Goal: Check status: Check status

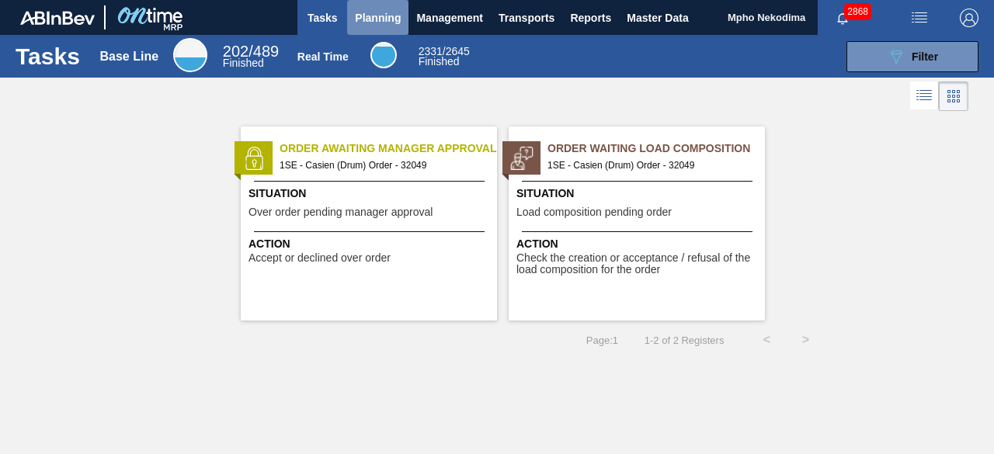
click at [373, 13] on span "Planning" at bounding box center [378, 18] width 46 height 19
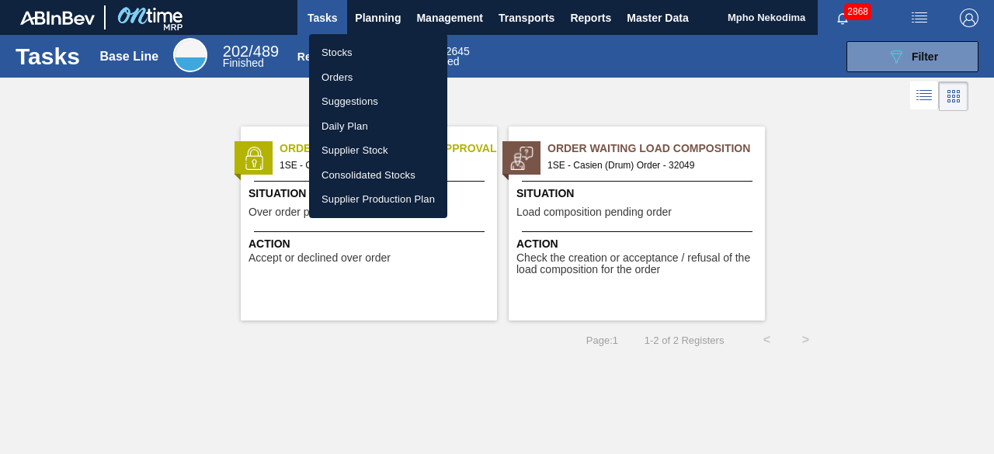
click at [340, 55] on li "Stocks" at bounding box center [378, 52] width 138 height 25
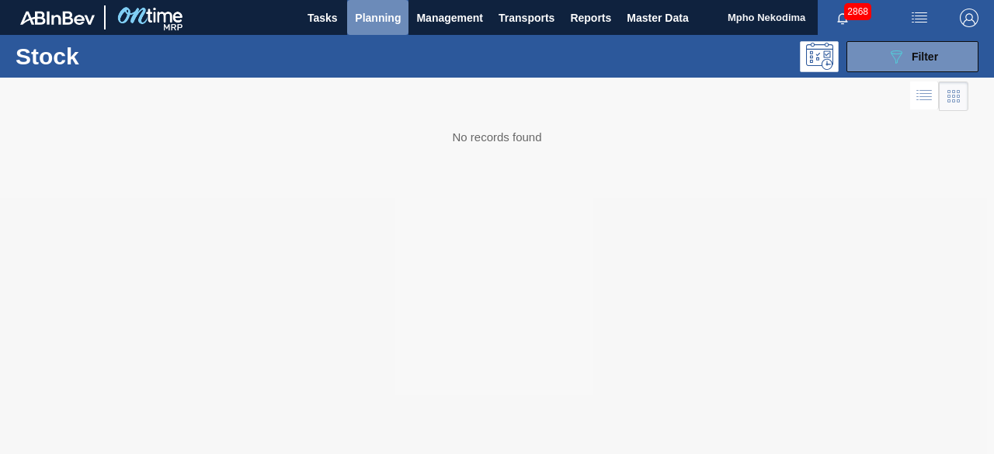
click at [393, 15] on span "Planning" at bounding box center [378, 18] width 46 height 19
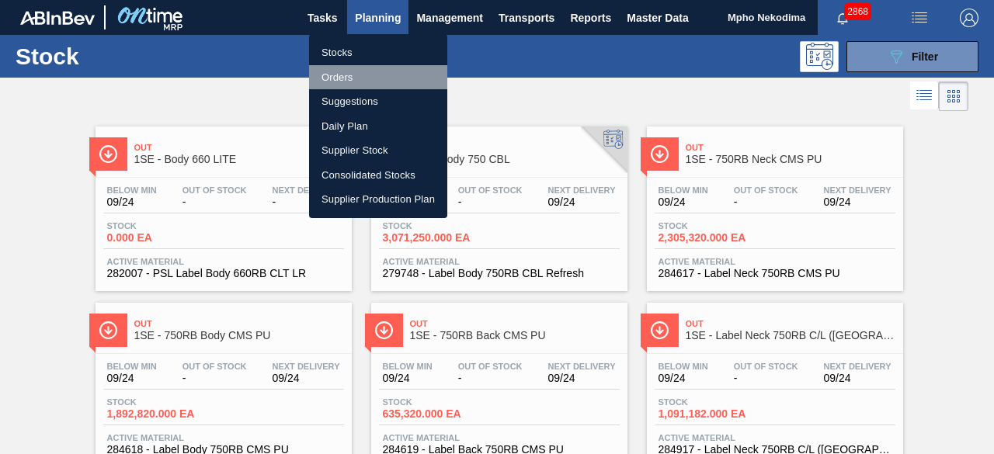
click at [349, 76] on li "Orders" at bounding box center [378, 77] width 138 height 25
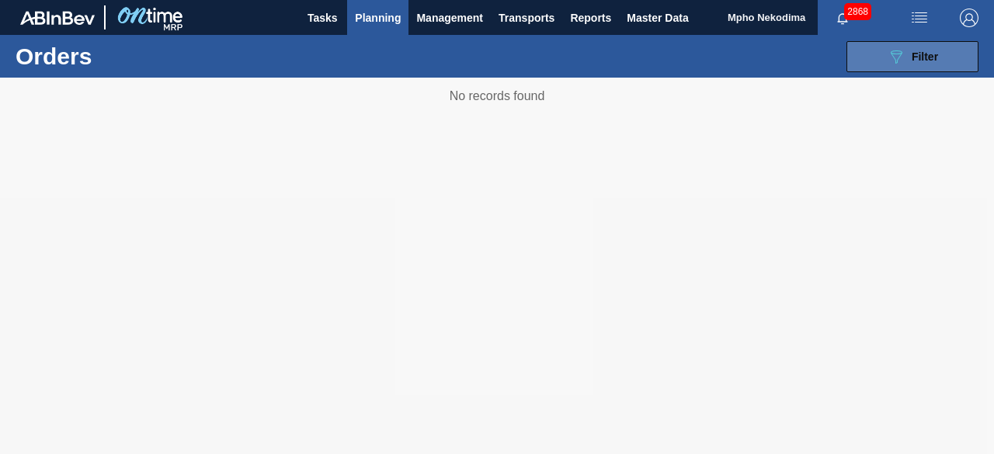
click at [885, 58] on button "089F7B8B-B2A5-4AFE-B5C0-19BA573D28AC Filter" at bounding box center [912, 56] width 132 height 31
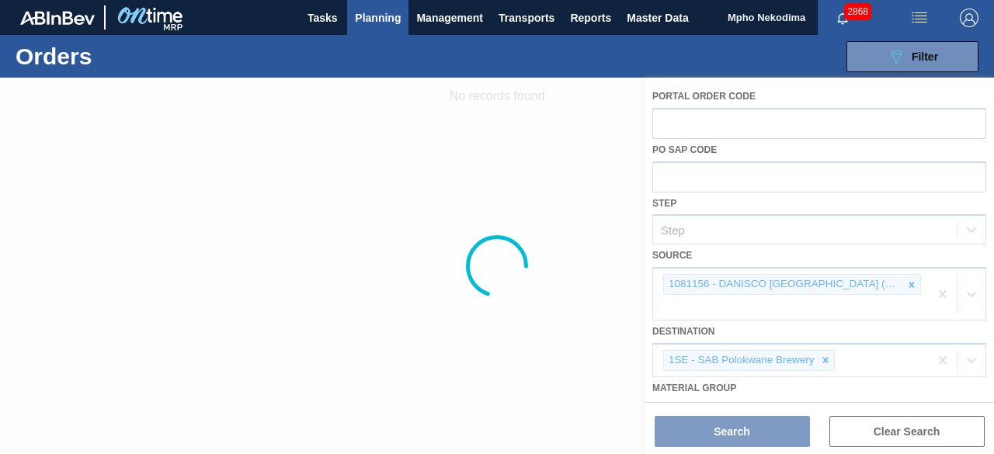
click at [967, 224] on div at bounding box center [497, 266] width 994 height 377
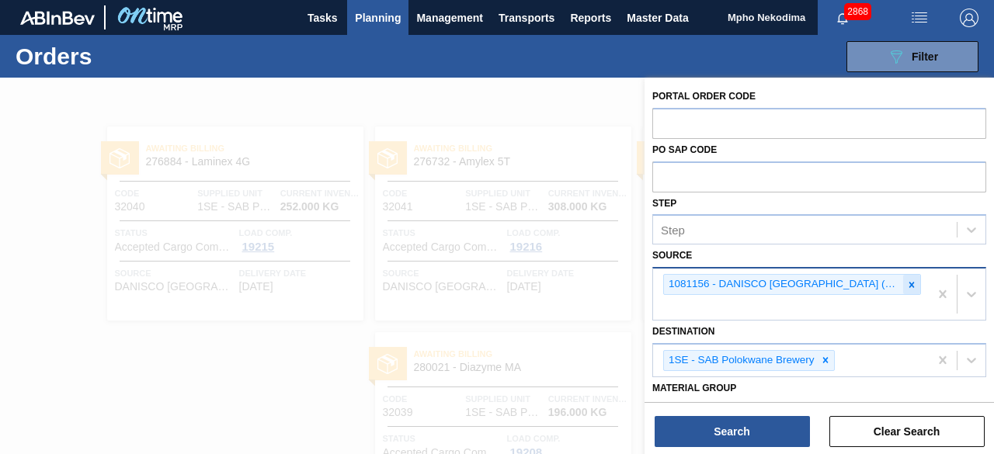
click at [912, 284] on icon at bounding box center [911, 285] width 11 height 11
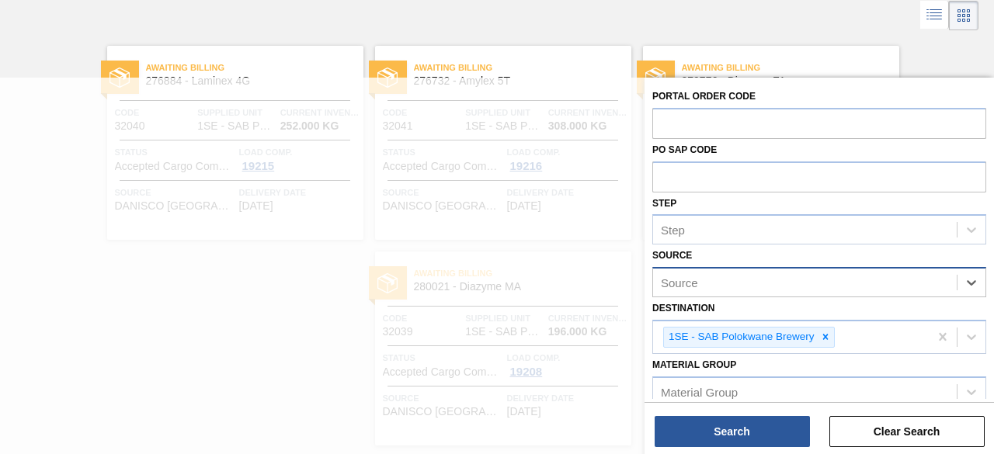
click at [860, 283] on div "Source" at bounding box center [805, 283] width 304 height 23
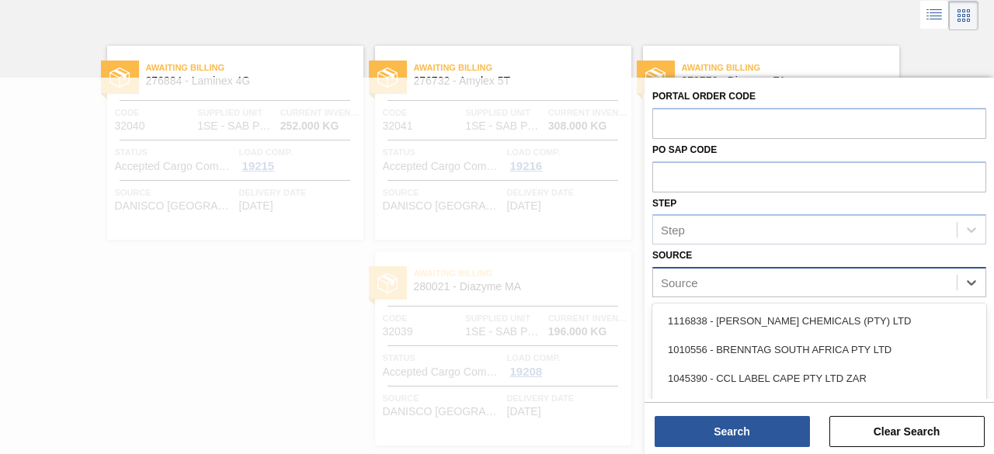
scroll to position [88, 0]
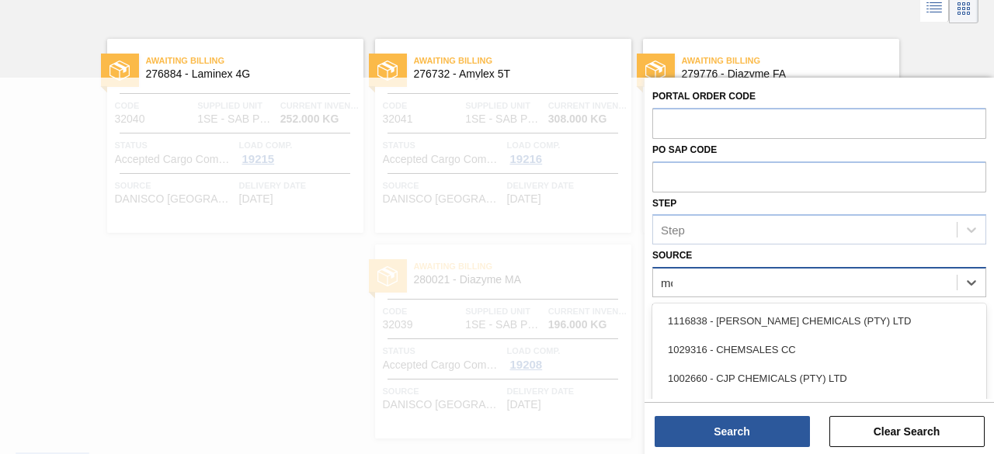
type input "mcc"
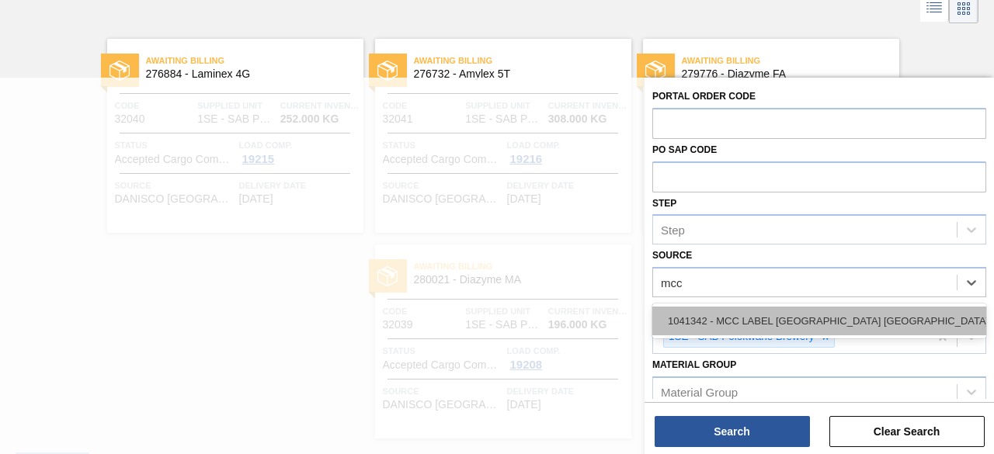
click at [860, 310] on div "1041342 - MCC LABEL [GEOGRAPHIC_DATA] [GEOGRAPHIC_DATA]" at bounding box center [819, 321] width 334 height 29
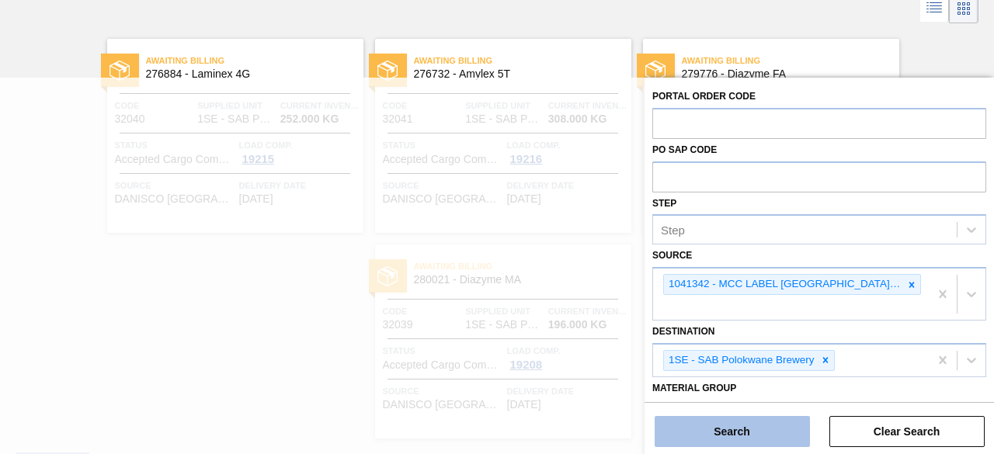
click at [741, 425] on button "Search" at bounding box center [732, 431] width 155 height 31
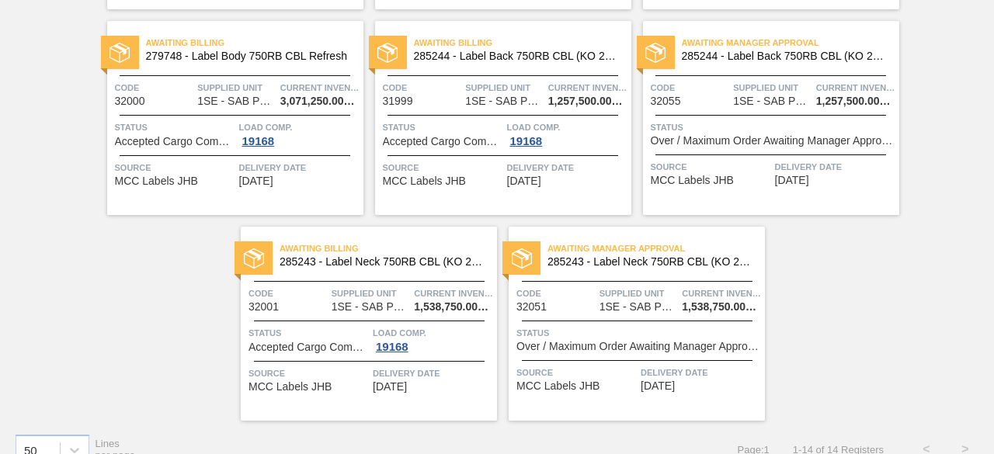
scroll to position [746, 0]
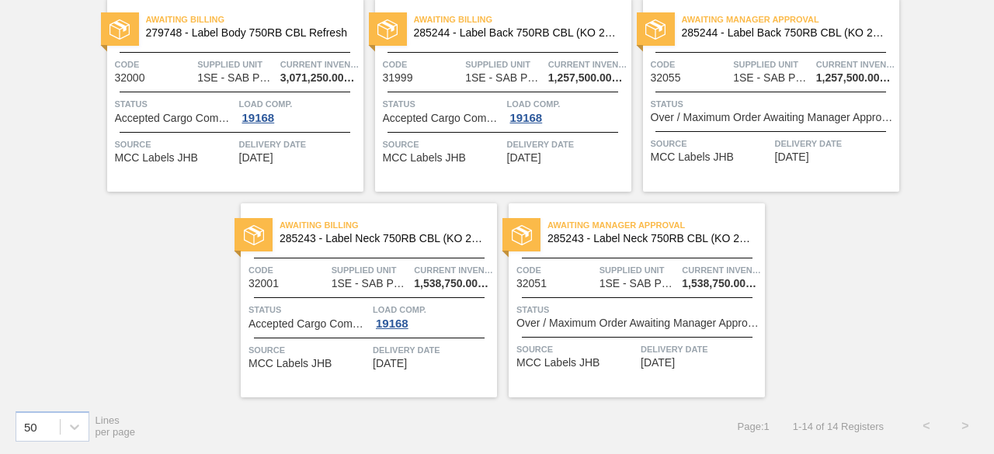
click at [388, 353] on span "Delivery Date" at bounding box center [433, 350] width 120 height 16
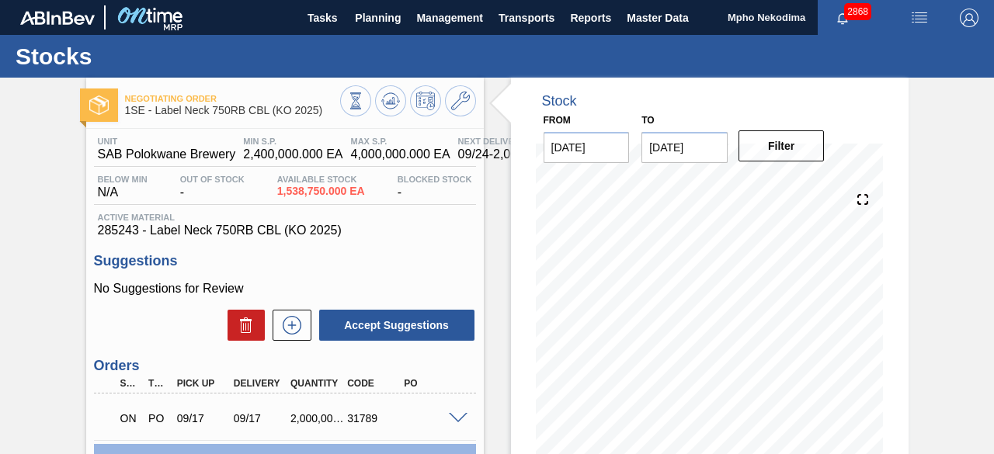
click at [457, 417] on span at bounding box center [458, 419] width 19 height 12
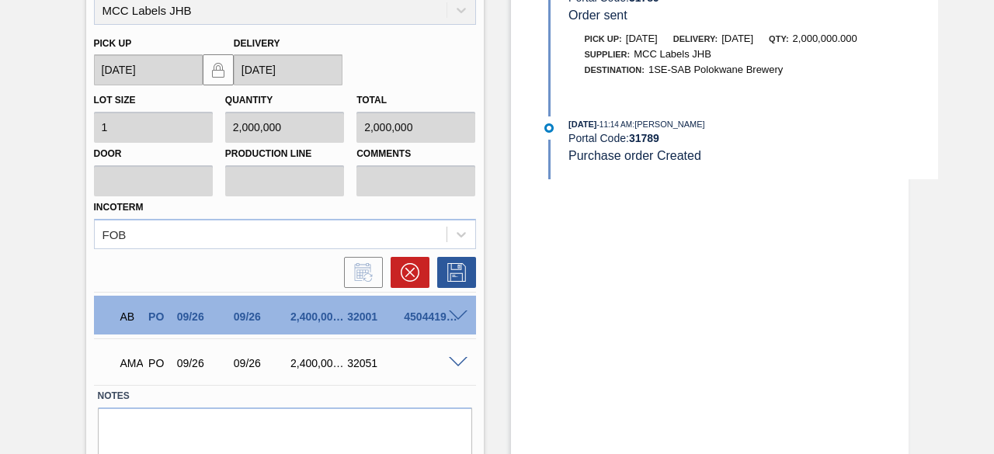
scroll to position [584, 0]
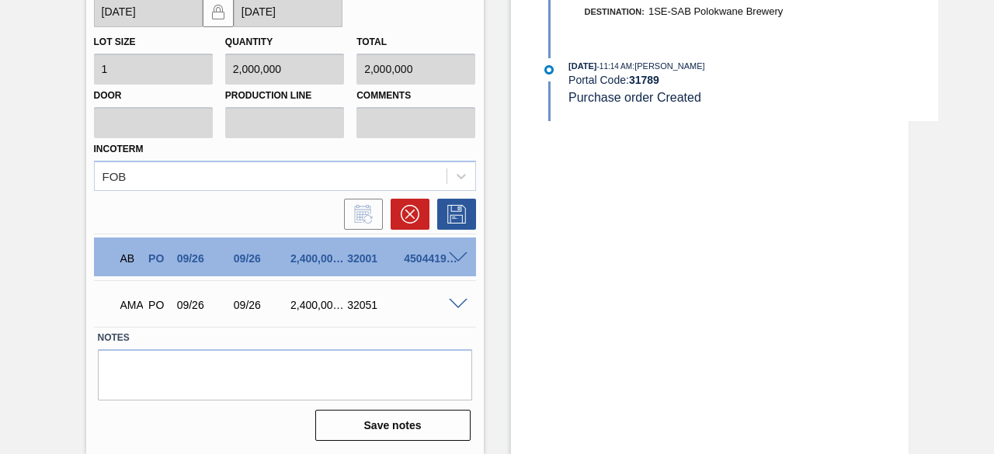
click at [460, 304] on span at bounding box center [458, 305] width 19 height 12
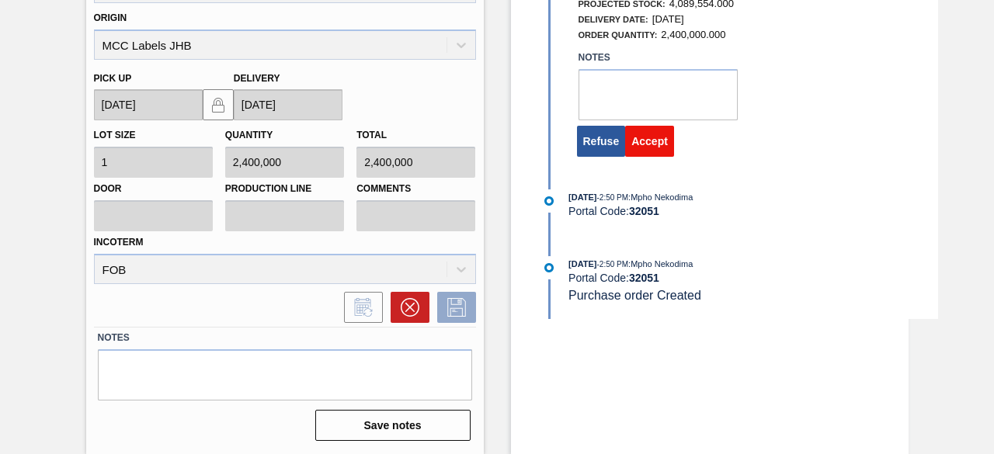
click at [655, 146] on button "Accept" at bounding box center [649, 141] width 49 height 31
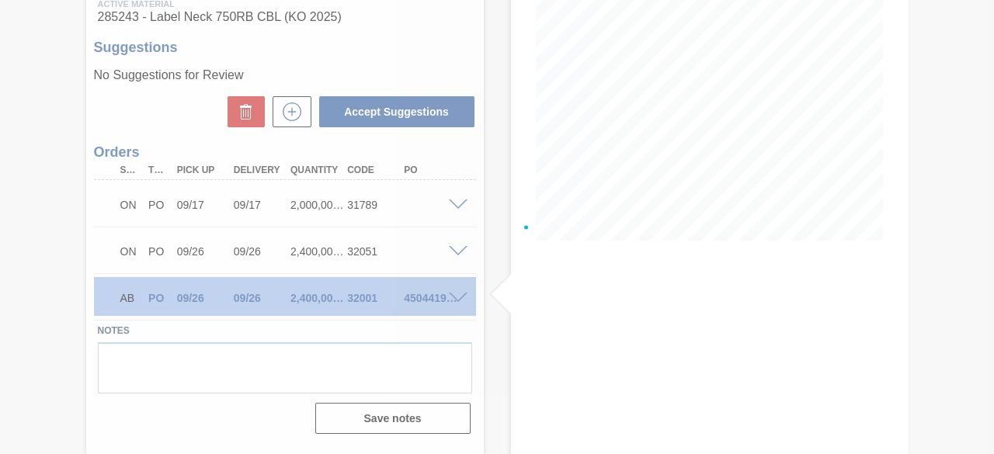
scroll to position [213, 0]
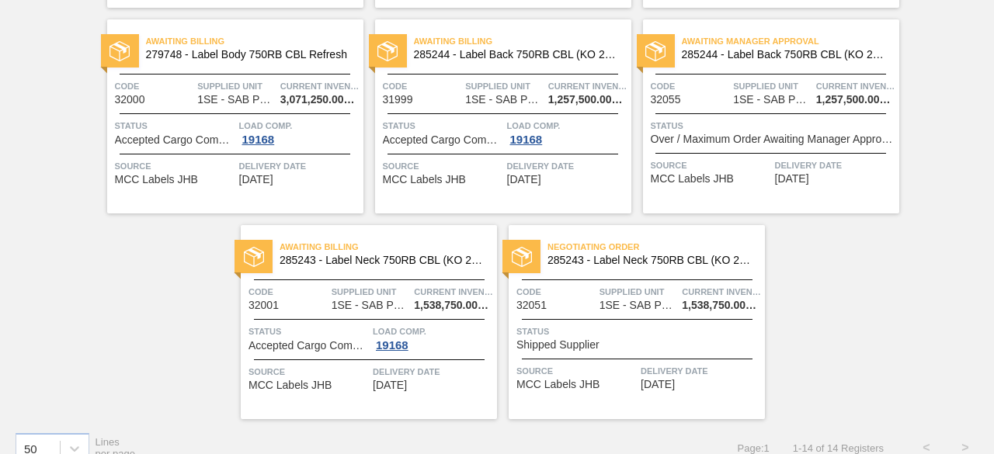
scroll to position [725, 0]
click at [270, 173] on span "[DATE]" at bounding box center [256, 179] width 34 height 12
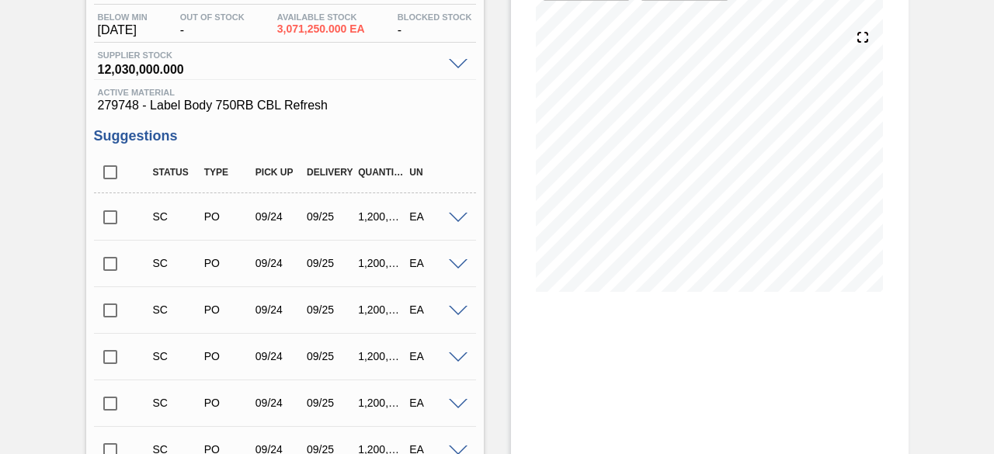
scroll to position [43, 0]
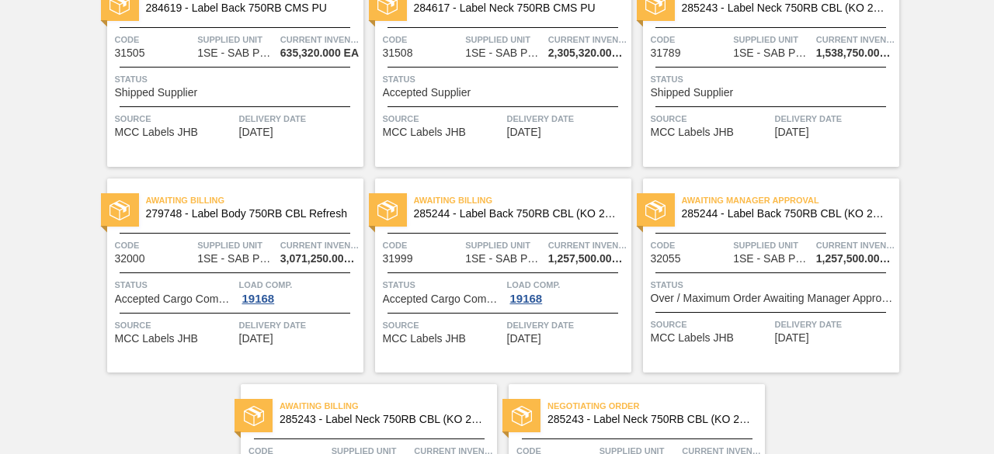
scroll to position [568, 0]
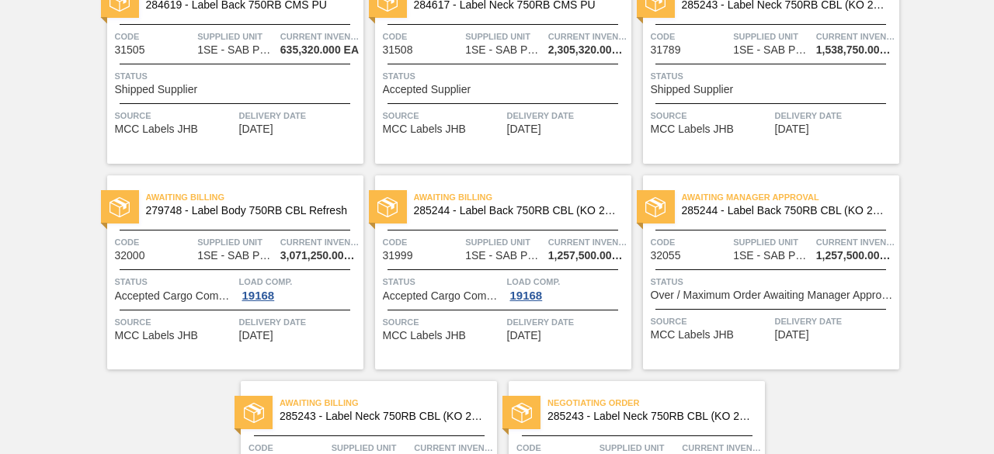
click at [783, 329] on span "[DATE]" at bounding box center [792, 335] width 34 height 12
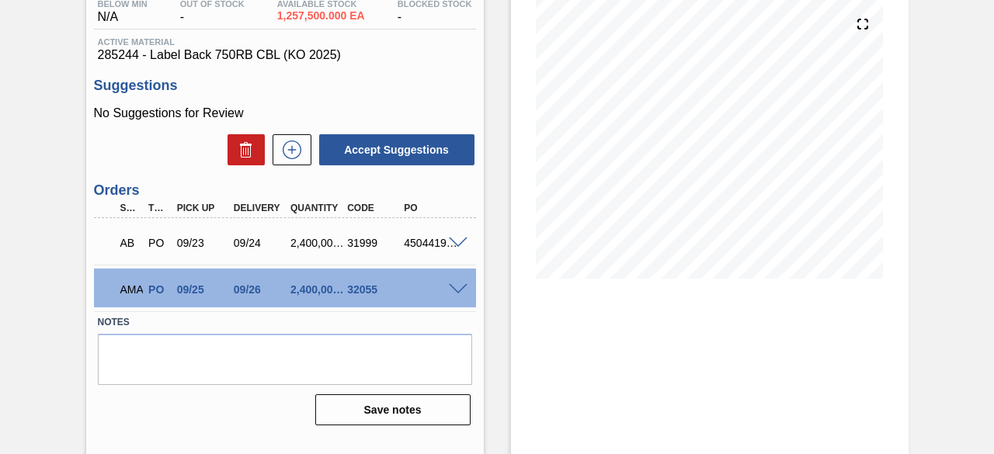
scroll to position [180, 0]
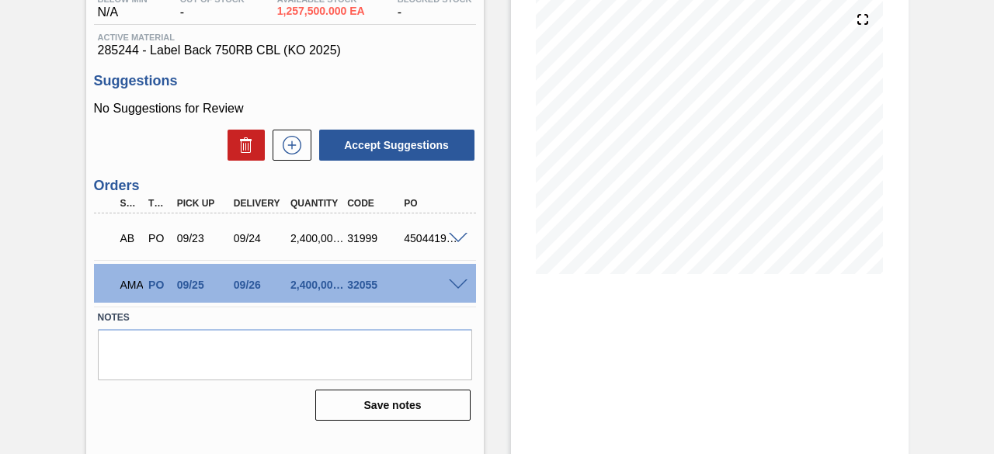
click at [453, 279] on div "AMA PO 09/25 09/26 2,400,000.000 32055" at bounding box center [285, 283] width 382 height 39
click at [455, 283] on span at bounding box center [458, 286] width 19 height 12
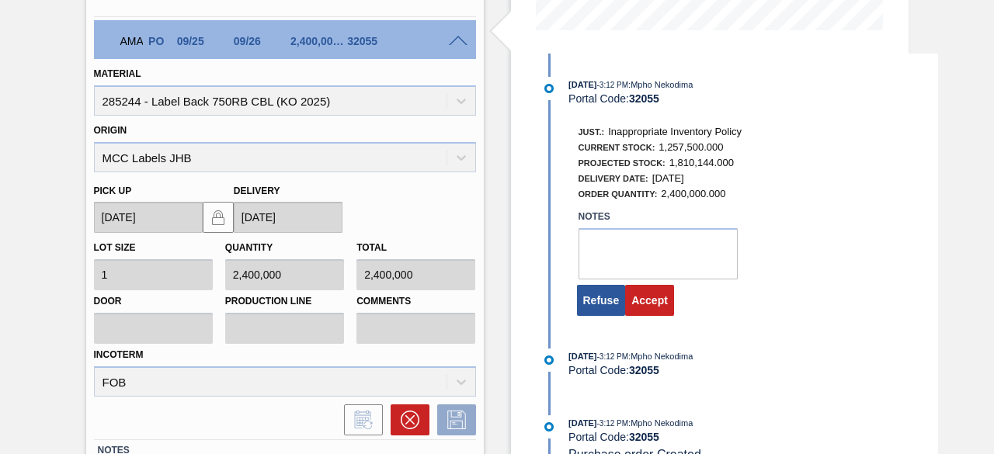
scroll to position [443, 0]
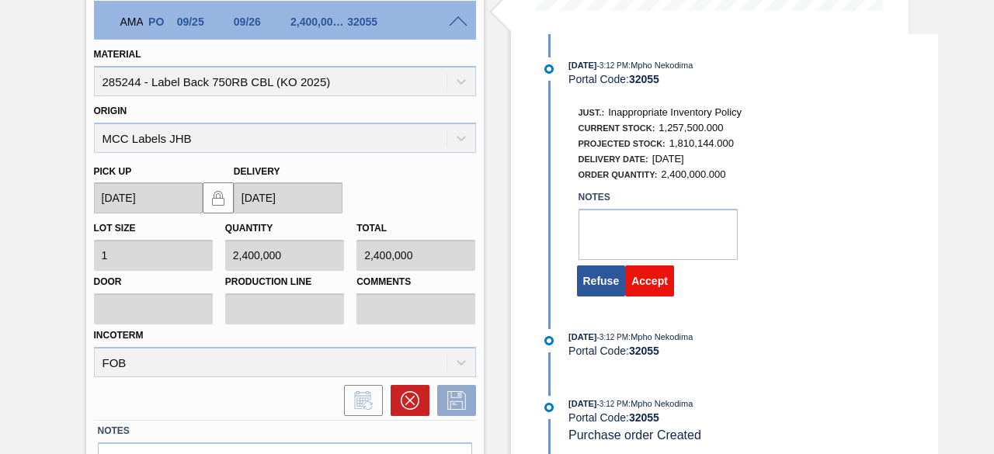
click at [643, 279] on button "Accept" at bounding box center [649, 281] width 49 height 31
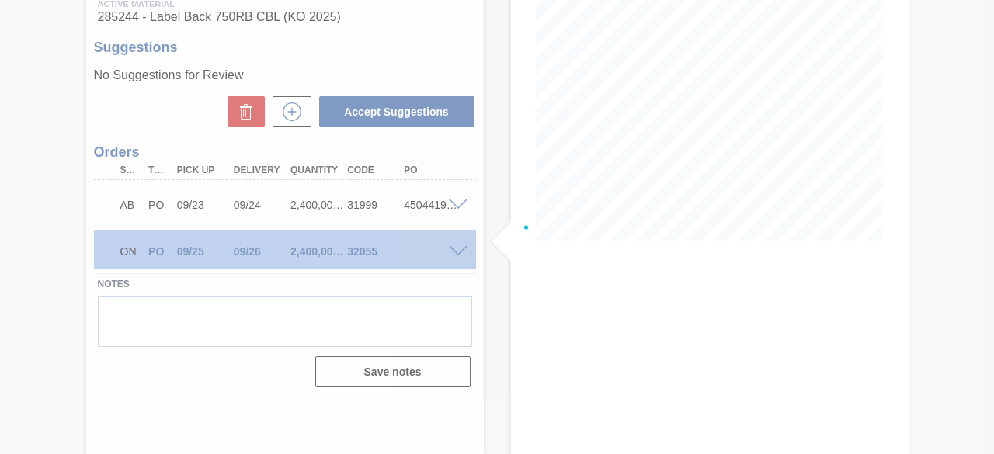
scroll to position [213, 0]
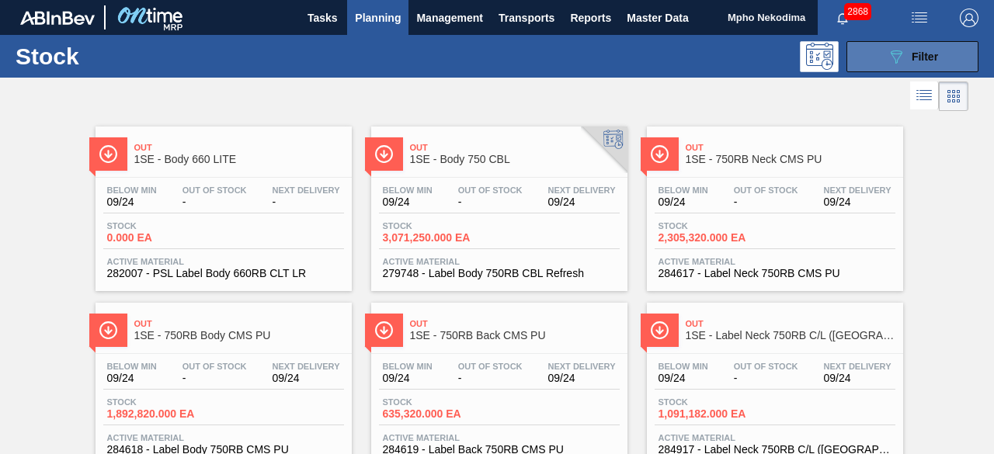
click at [877, 63] on button "089F7B8B-B2A5-4AFE-B5C0-19BA573D28AC Filter" at bounding box center [912, 56] width 132 height 31
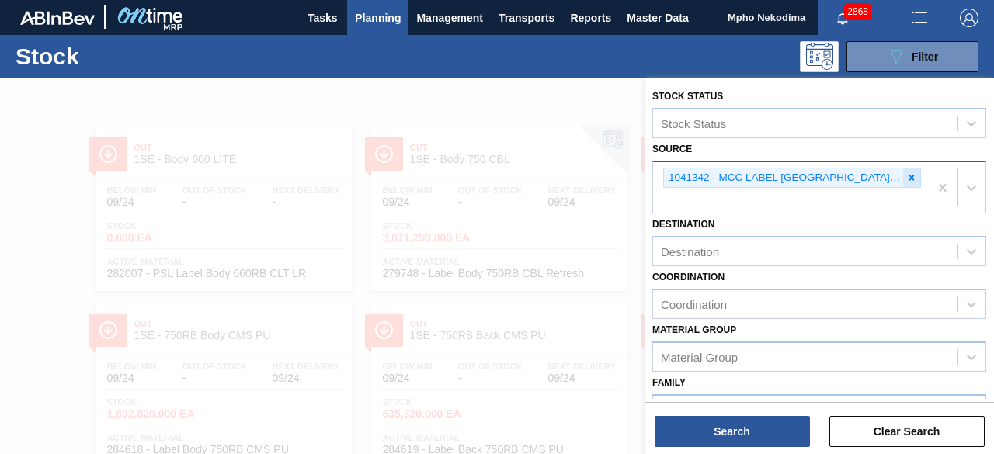
click at [915, 179] on icon at bounding box center [911, 177] width 11 height 11
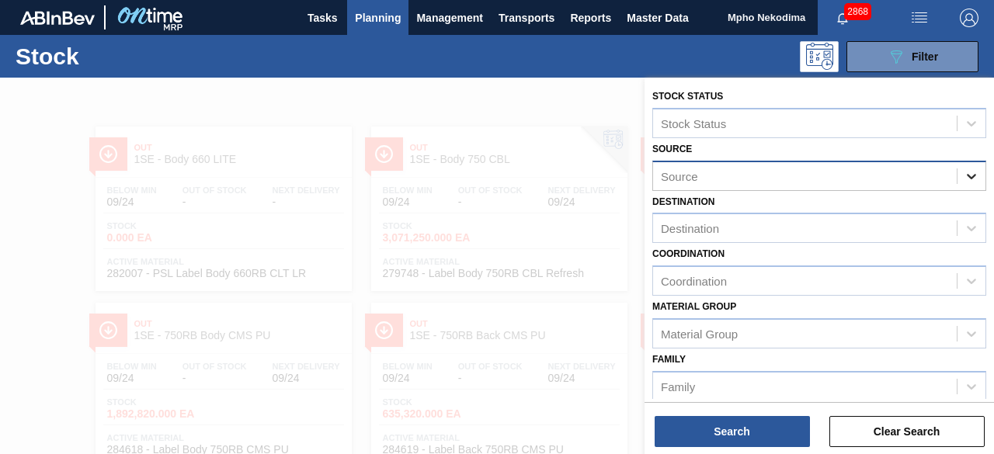
click at [967, 173] on icon at bounding box center [972, 176] width 16 height 16
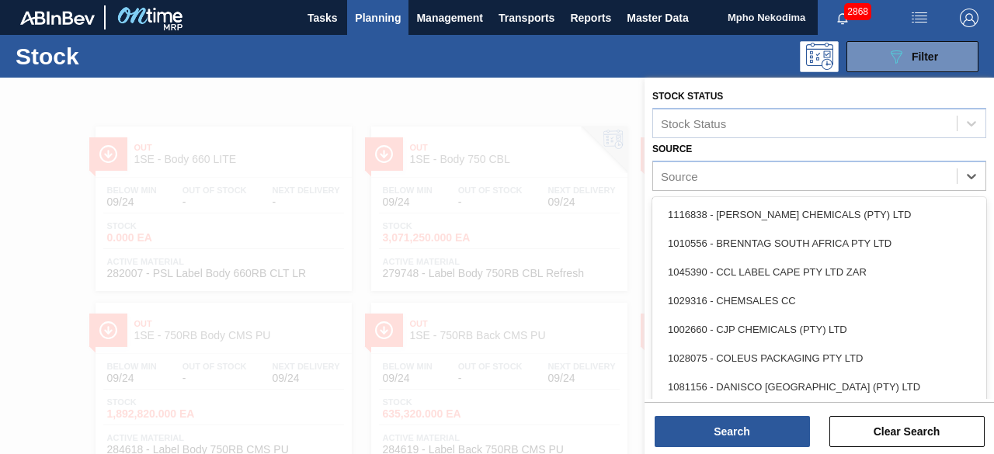
click at [875, 170] on div "Source" at bounding box center [805, 176] width 304 height 23
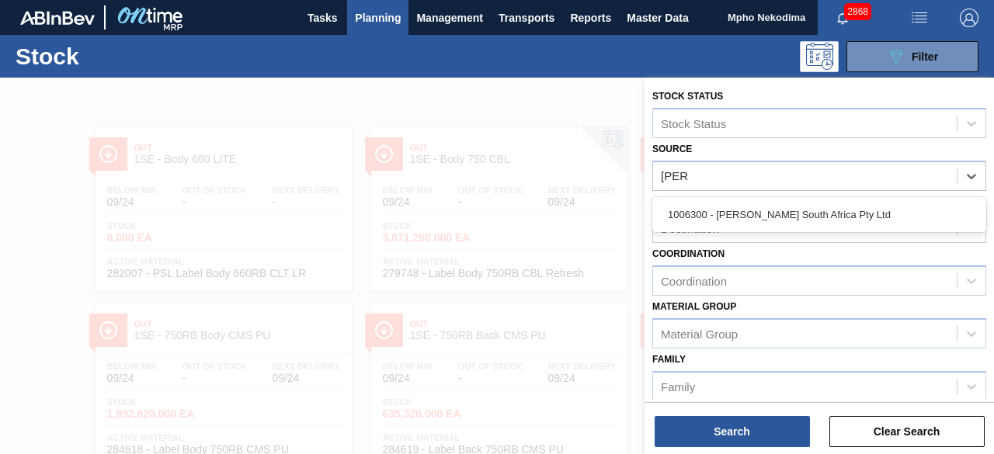
type input "henke"
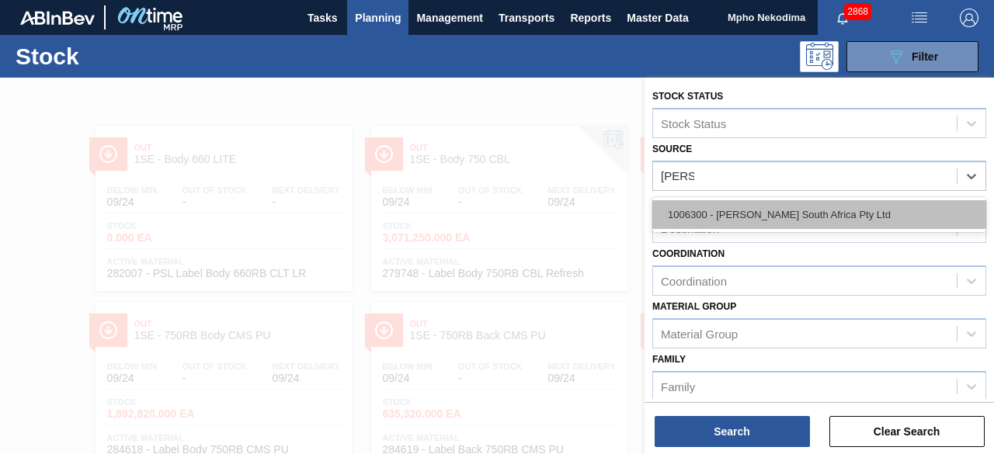
click at [821, 214] on div "1006300 - [PERSON_NAME] South Africa Pty Ltd" at bounding box center [819, 214] width 334 height 29
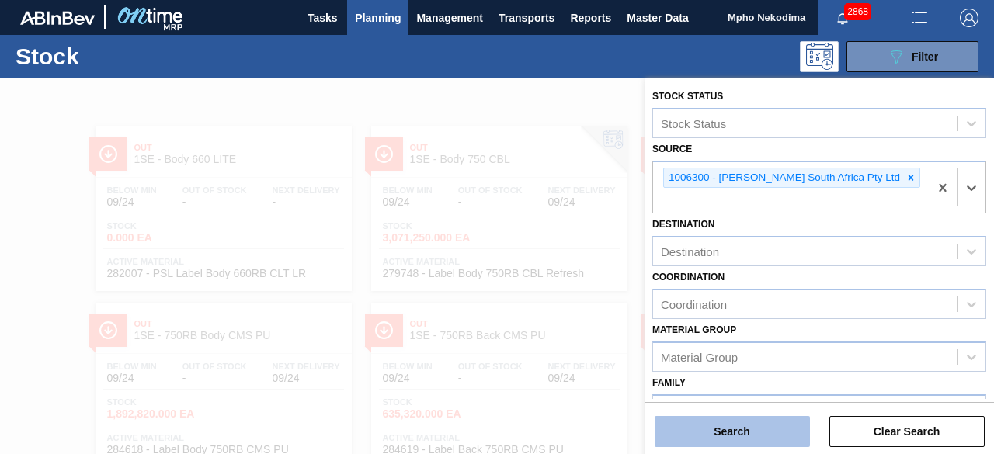
click at [754, 430] on button "Search" at bounding box center [732, 431] width 155 height 31
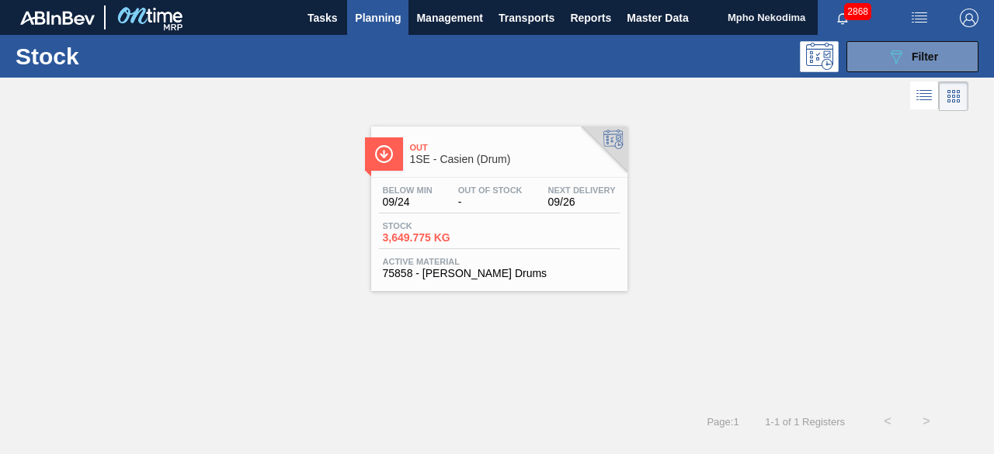
click at [460, 266] on span "Active Material" at bounding box center [499, 261] width 233 height 9
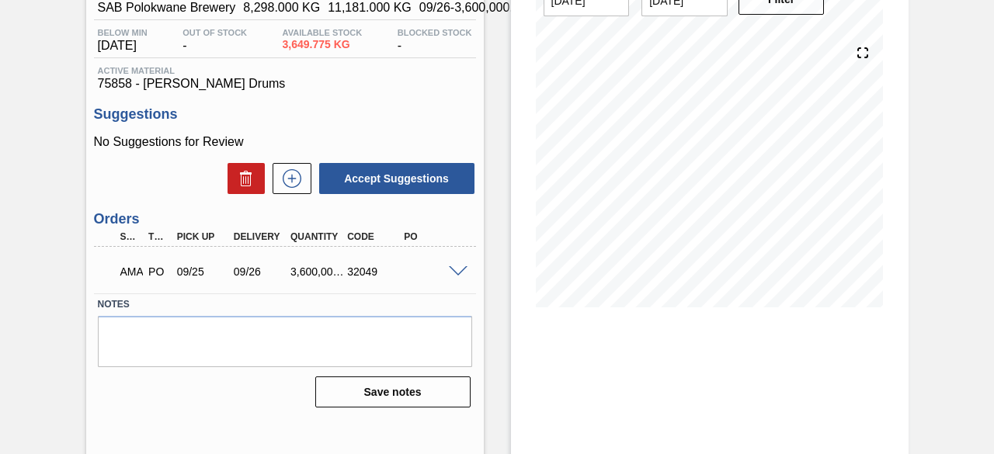
scroll to position [160, 0]
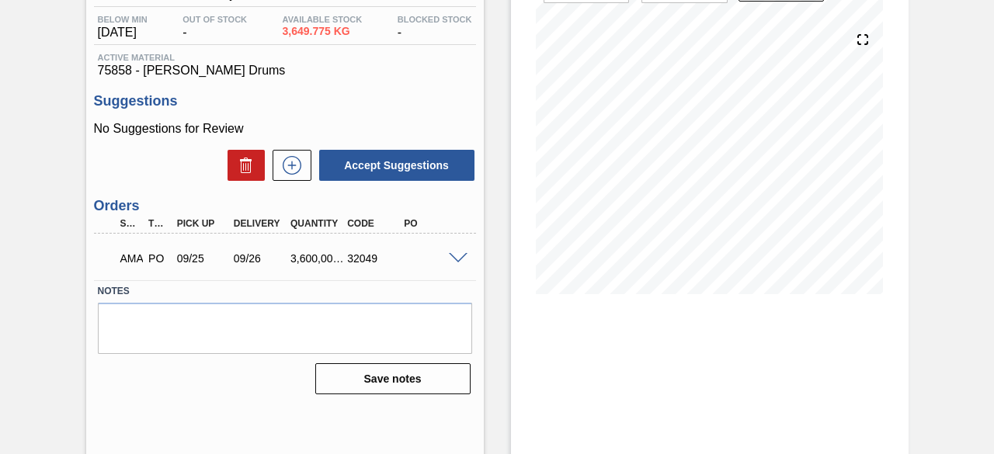
click at [457, 259] on span at bounding box center [458, 259] width 19 height 12
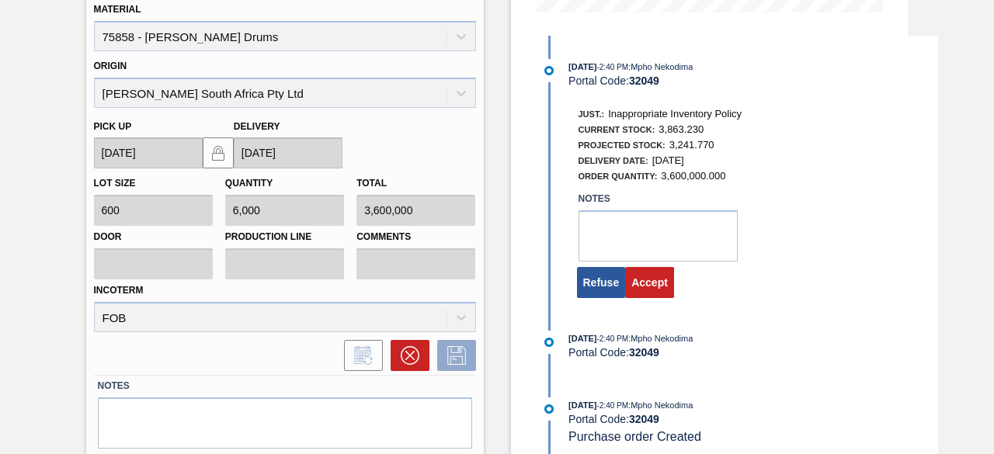
scroll to position [447, 0]
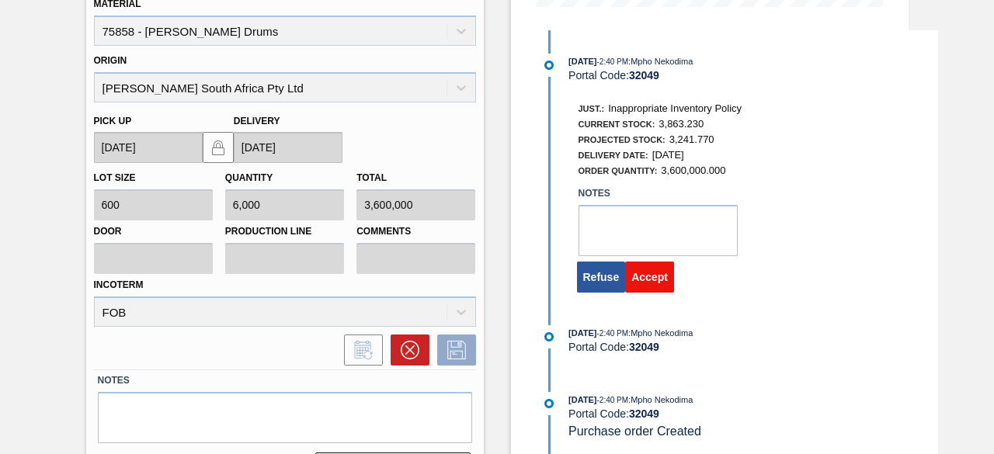
click at [644, 278] on button "Accept" at bounding box center [649, 277] width 49 height 31
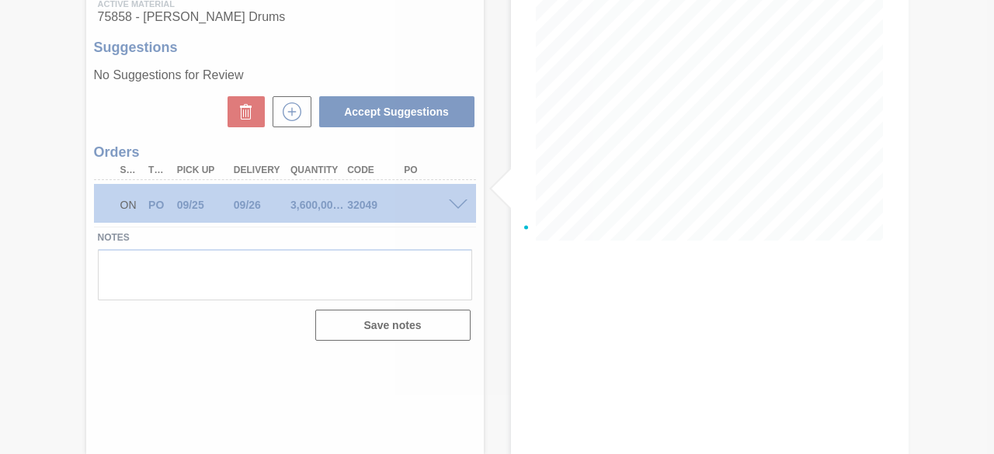
scroll to position [213, 0]
